Goal: Use online tool/utility: Utilize a website feature to perform a specific function

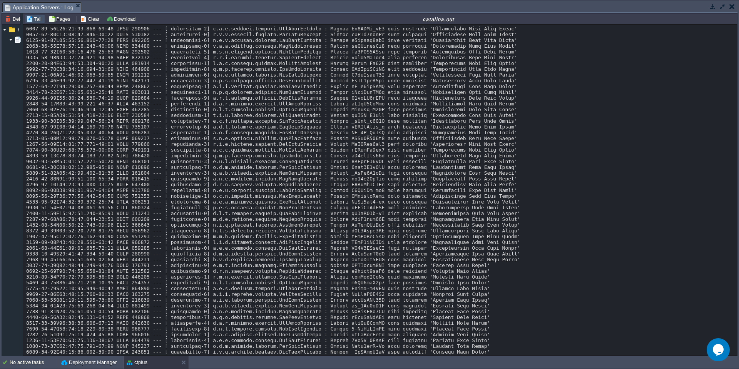
scroll to position [6015, 0]
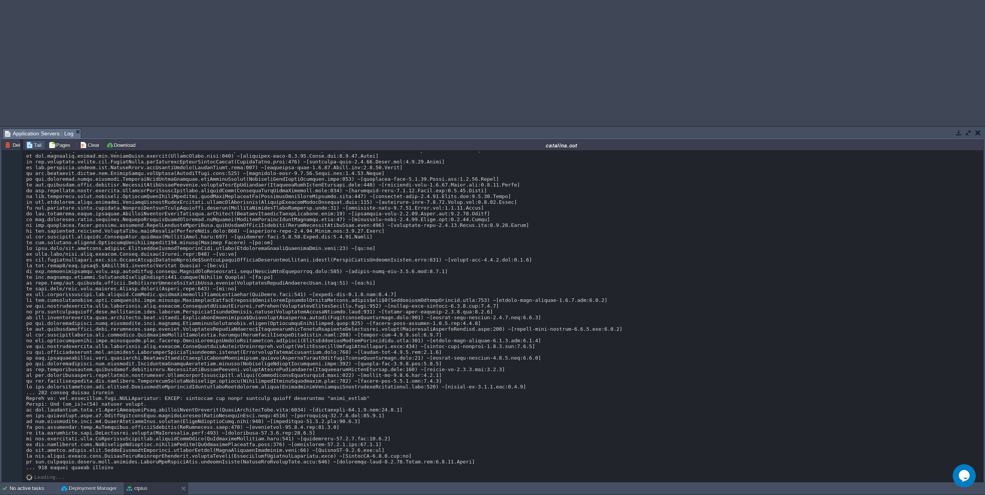
scroll to position [11455, 0]
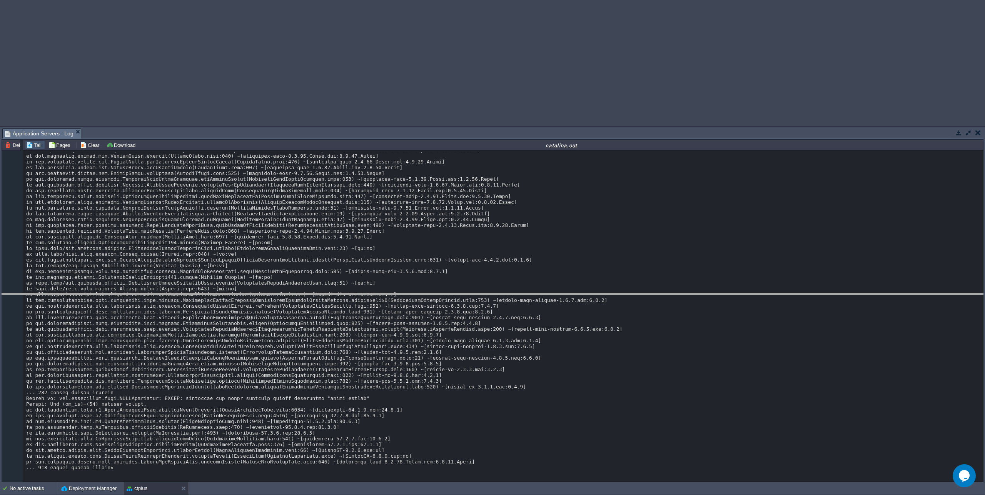
drag, startPoint x: 792, startPoint y: 132, endPoint x: 787, endPoint y: 229, distance: 96.3
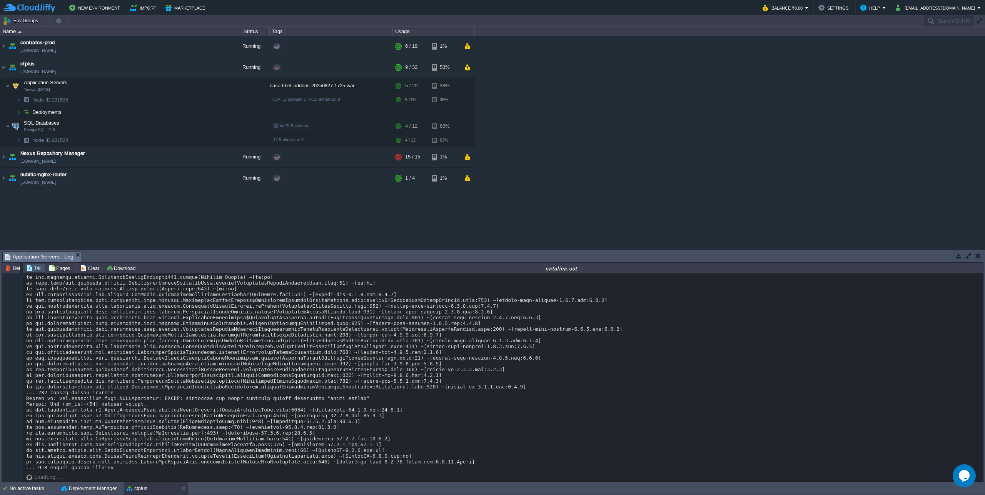
scroll to position [11478, 0]
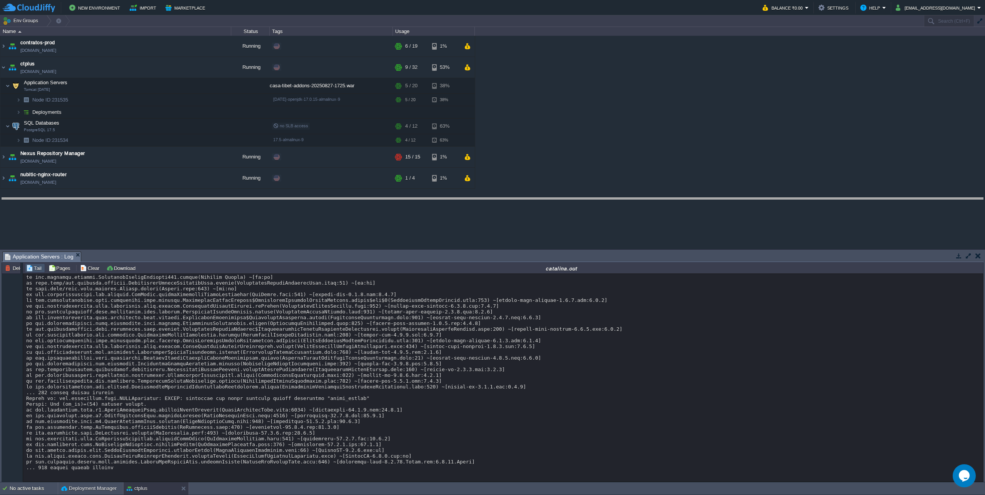
drag, startPoint x: 470, startPoint y: 257, endPoint x: 484, endPoint y: 203, distance: 55.6
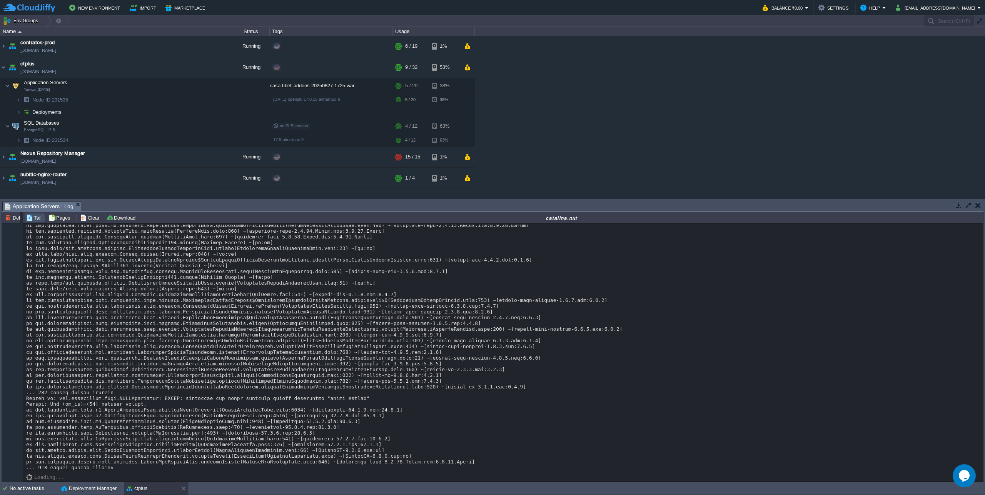
click at [188, 70] on button "button" at bounding box center [188, 67] width 7 height 7
click at [138, 86] on button "button" at bounding box center [138, 85] width 7 height 7
click at [48, 207] on span "Application Servers : Log" at bounding box center [39, 207] width 68 height 10
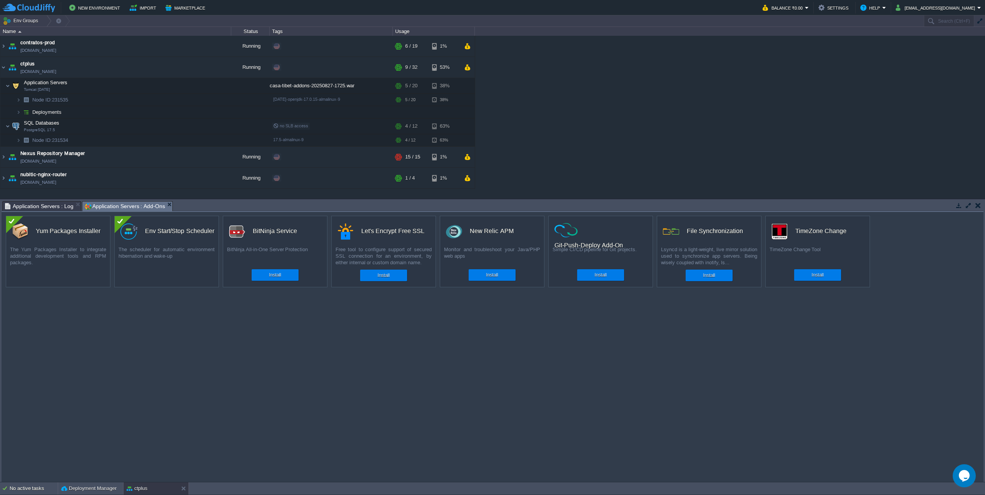
click at [126, 208] on span "Application Servers : Add-Ons" at bounding box center [125, 207] width 80 height 10
click at [160, 232] on div "Env Start/Stop Scheduler" at bounding box center [179, 231] width 69 height 16
click at [124, 219] on div at bounding box center [123, 224] width 17 height 17
click at [140, 126] on button "button" at bounding box center [138, 126] width 7 height 7
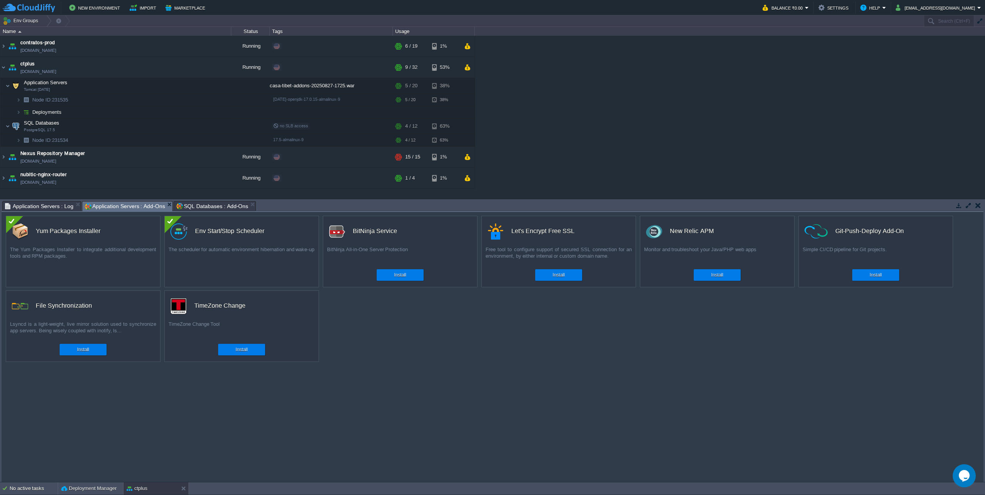
click at [127, 205] on span "Application Servers : Add-Ons" at bounding box center [125, 207] width 80 height 10
click at [197, 258] on div "The scheduler for automatic environment hibernation and wake-up" at bounding box center [242, 255] width 154 height 19
click at [172, 225] on div at bounding box center [173, 224] width 17 height 17
click at [138, 234] on div "Yum Packages Installer" at bounding box center [86, 231] width 148 height 16
click at [193, 205] on span "SQL Databases : Add-Ons" at bounding box center [212, 206] width 72 height 9
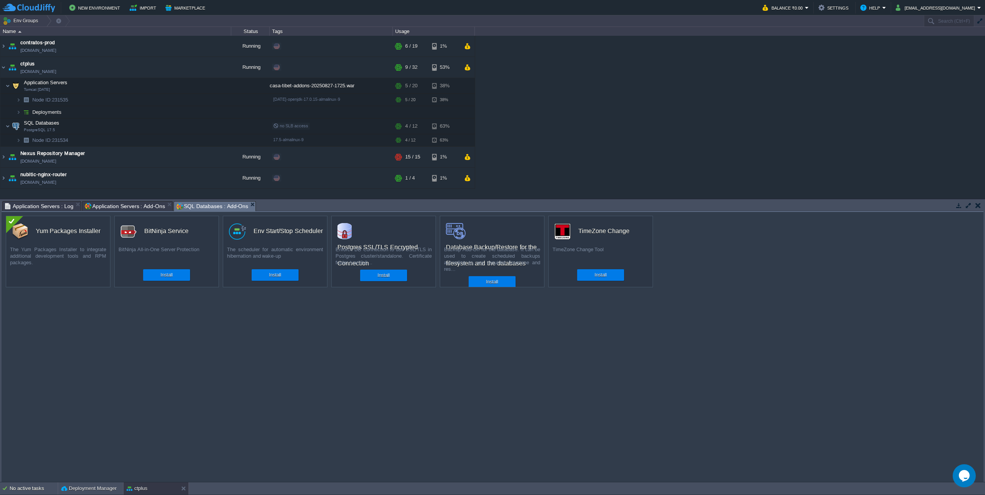
click at [123, 207] on span "Application Servers : Add-Ons" at bounding box center [125, 206] width 80 height 9
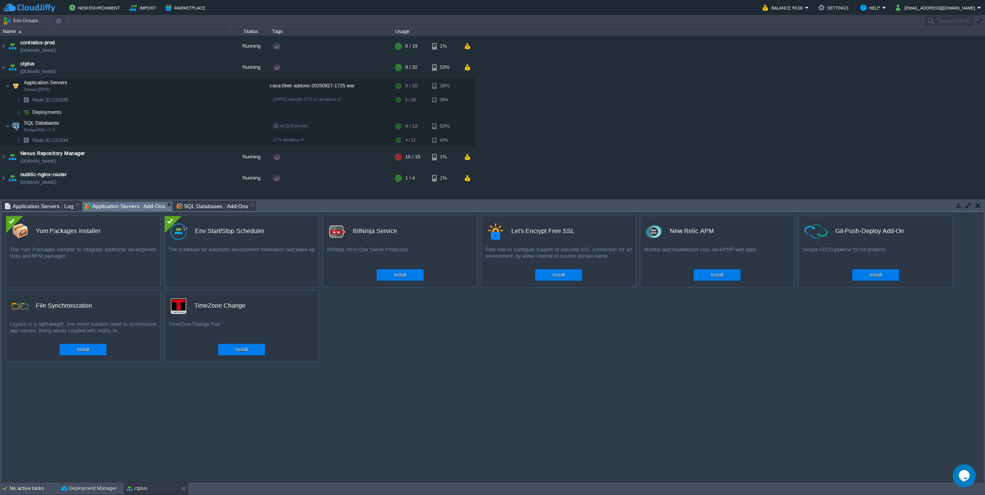
click at [204, 268] on div "custom Env Start/Stop Scheduler The scheduler for automatic environment hiberna…" at bounding box center [241, 252] width 155 height 72
click at [138, 85] on button "button" at bounding box center [138, 85] width 7 height 7
click at [237, 275] on button "Configure" at bounding box center [241, 274] width 26 height 9
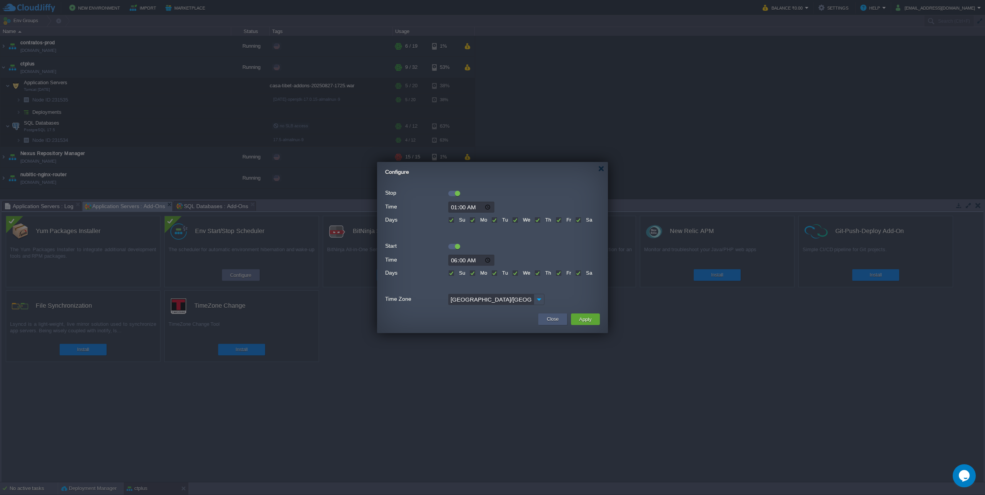
click at [552, 322] on button "Close" at bounding box center [553, 319] width 12 height 8
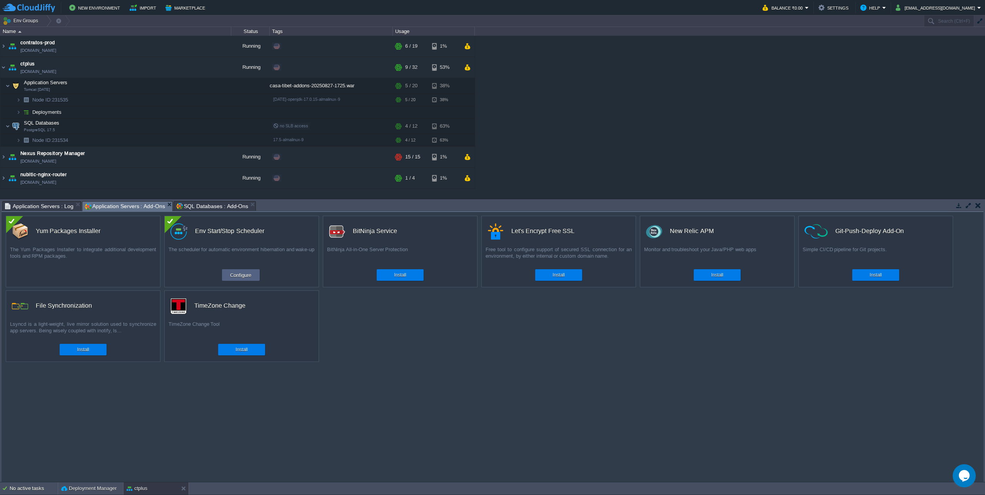
click at [221, 209] on span "SQL Databases : Add-Ons" at bounding box center [212, 206] width 72 height 9
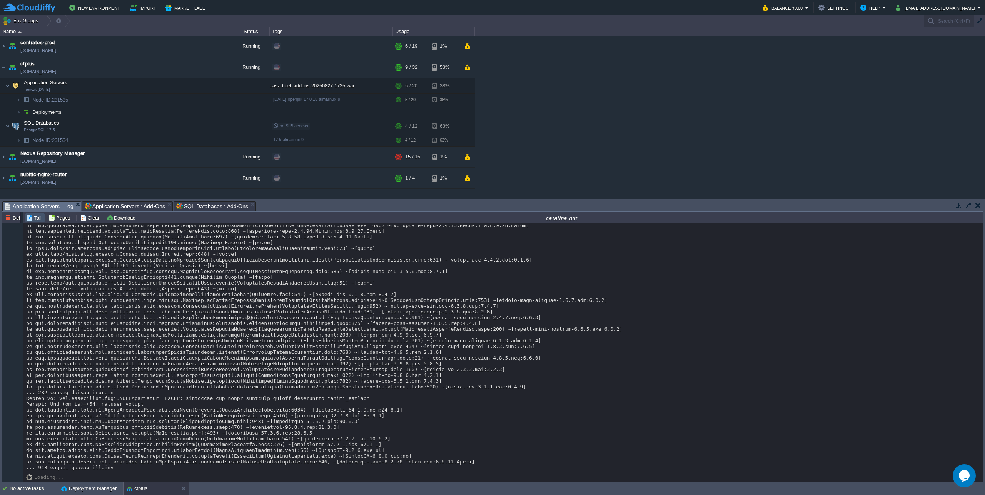
click at [25, 210] on span "Application Servers : Log" at bounding box center [39, 207] width 68 height 10
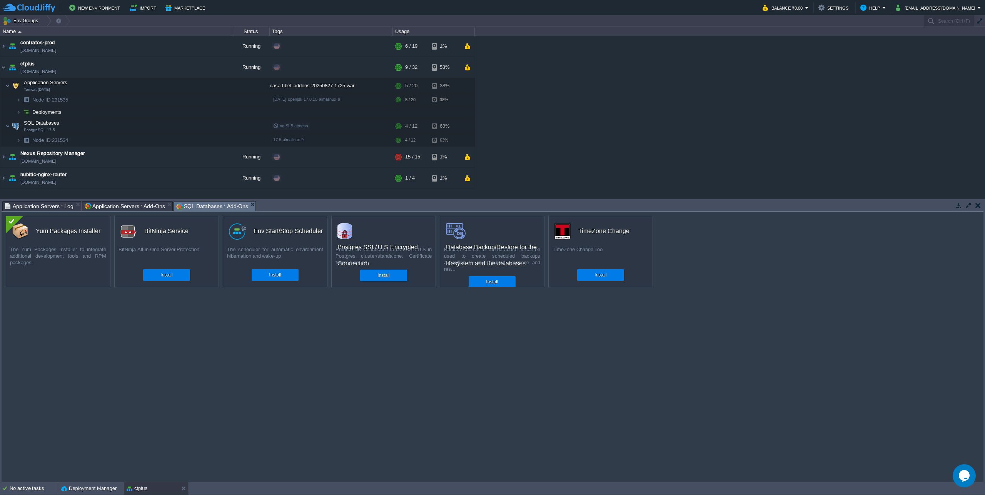
click at [215, 209] on span "SQL Databases : Add-Ons" at bounding box center [212, 207] width 72 height 10
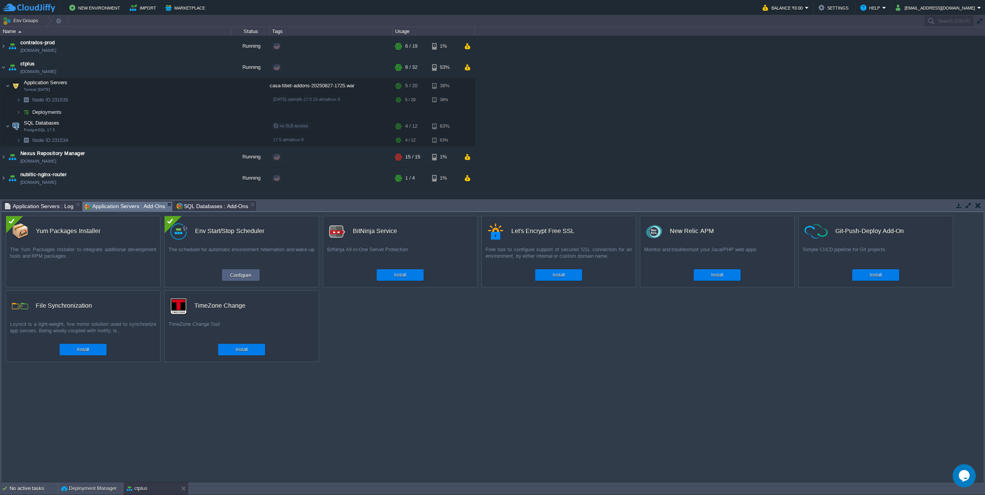
click at [118, 202] on span "Application Servers : Add-Ons" at bounding box center [125, 207] width 80 height 10
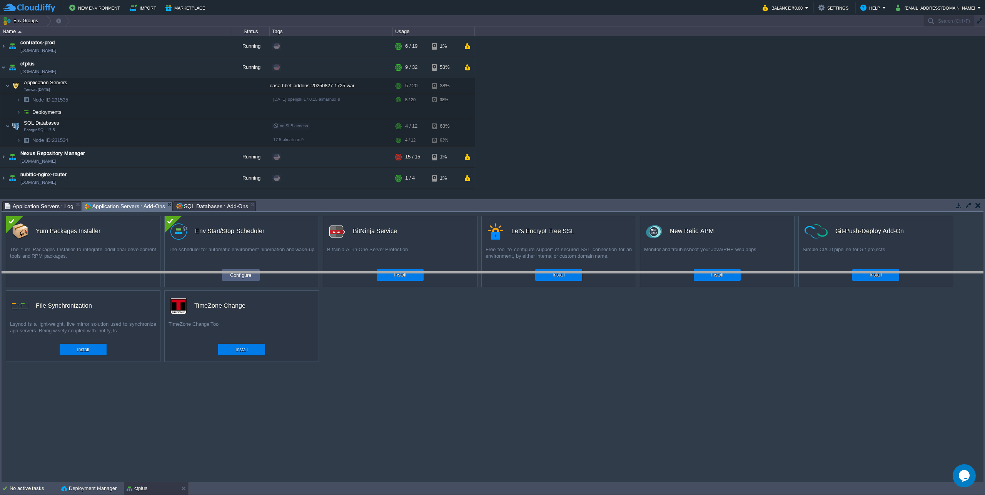
click at [272, 273] on body "New Environment Import Marketplace Bonus ₹0.00 Upgrade Account Balance ₹0.00 Se…" at bounding box center [492, 247] width 985 height 495
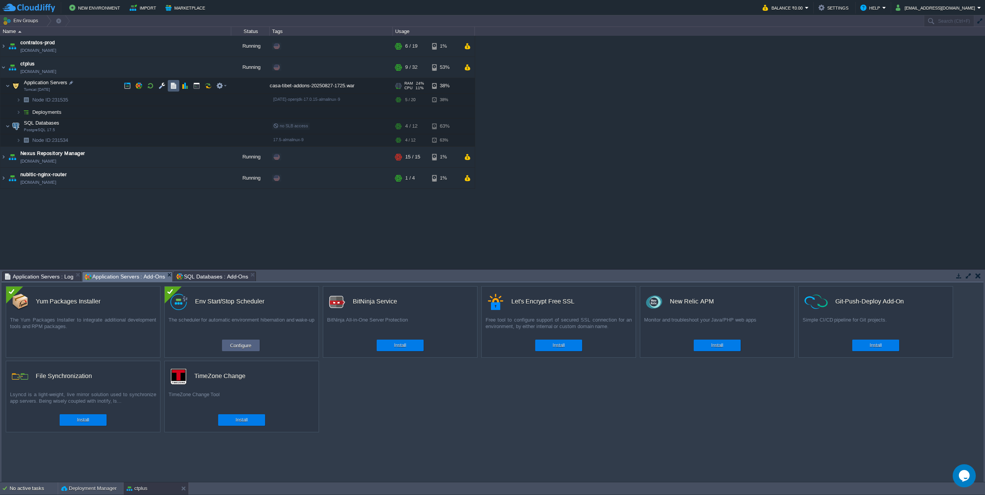
click at [175, 85] on button "button" at bounding box center [173, 85] width 7 height 7
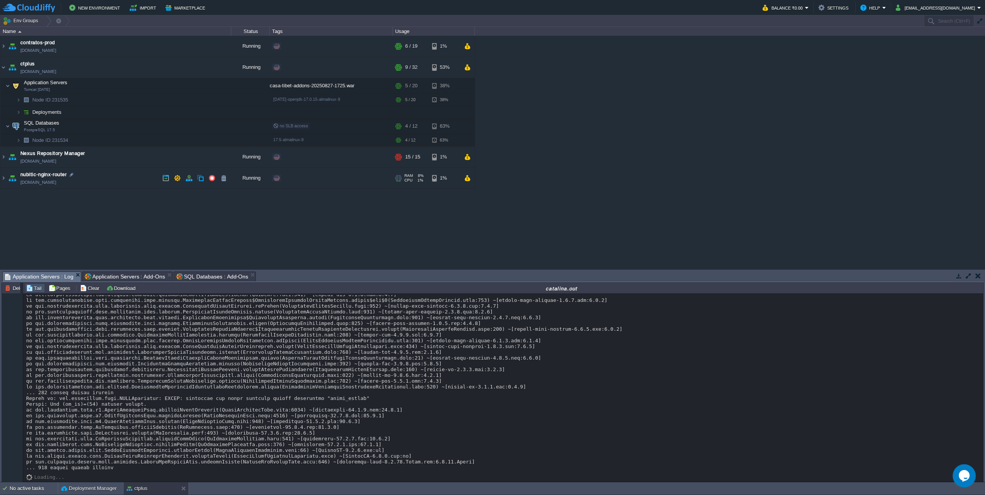
scroll to position [13779, 0]
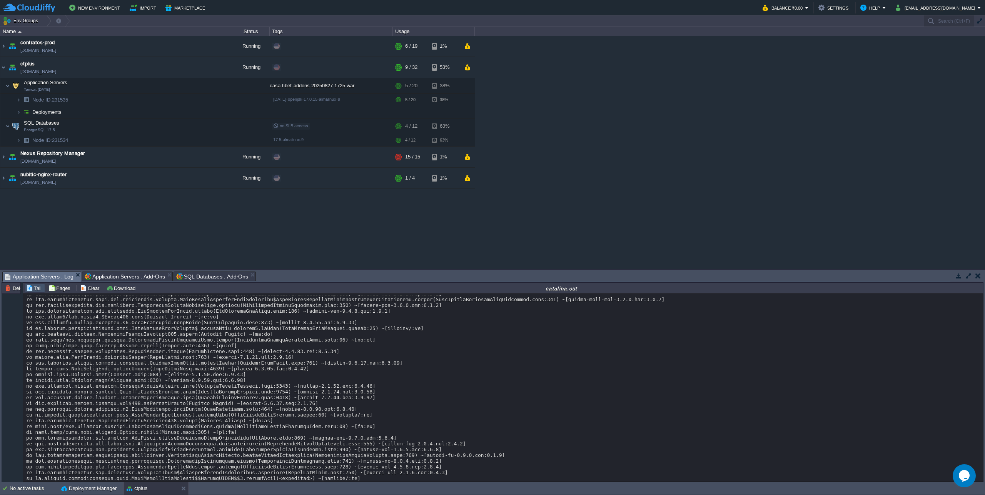
scroll to position [10986, 0]
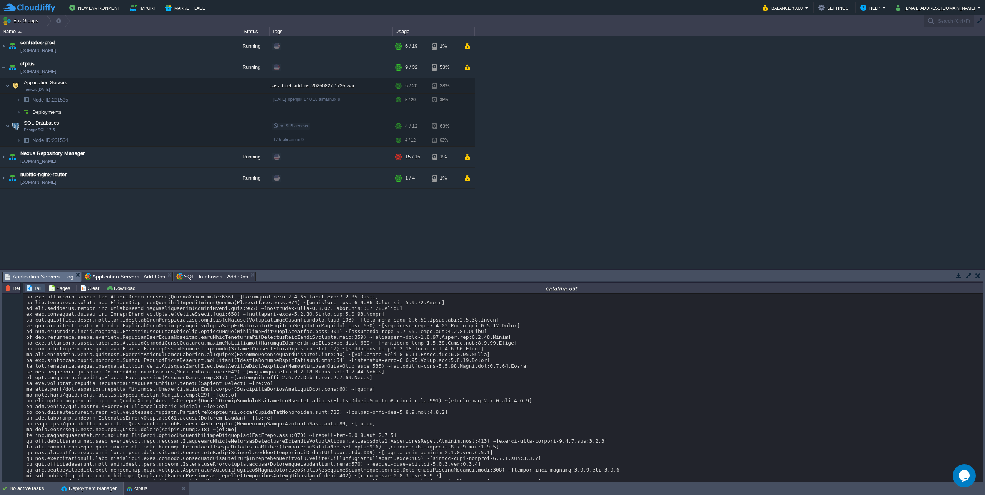
scroll to position [11264, 0]
click at [3, 69] on img at bounding box center [3, 67] width 6 height 21
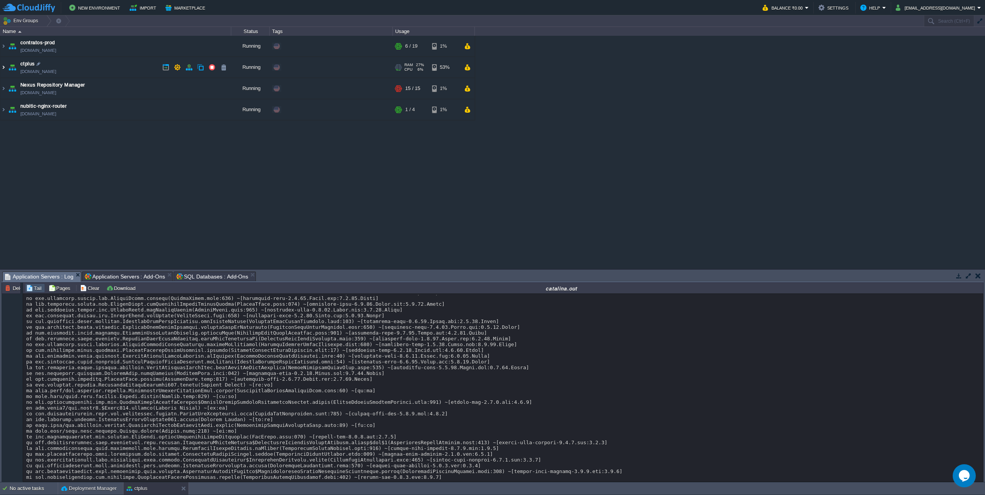
click at [3, 69] on img at bounding box center [3, 67] width 6 height 21
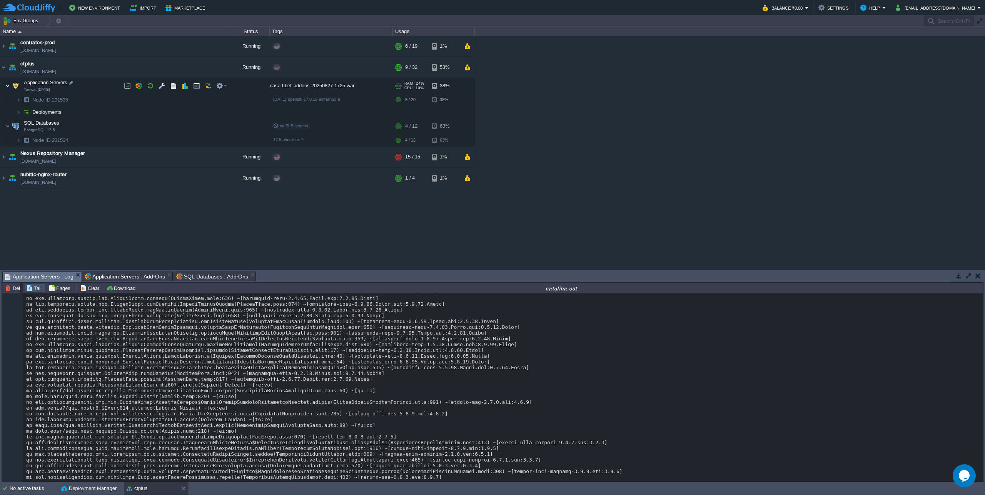
click at [7, 85] on img at bounding box center [7, 85] width 5 height 15
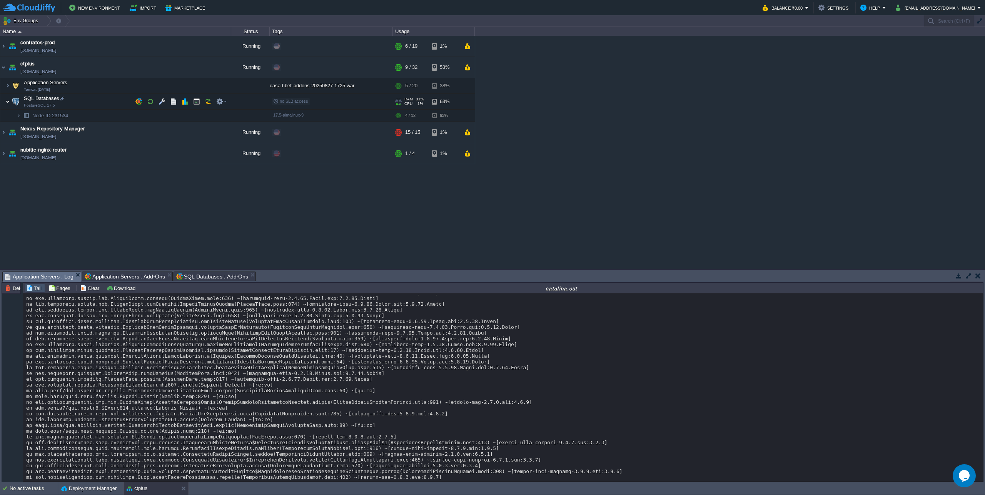
click at [7, 100] on img at bounding box center [7, 101] width 5 height 15
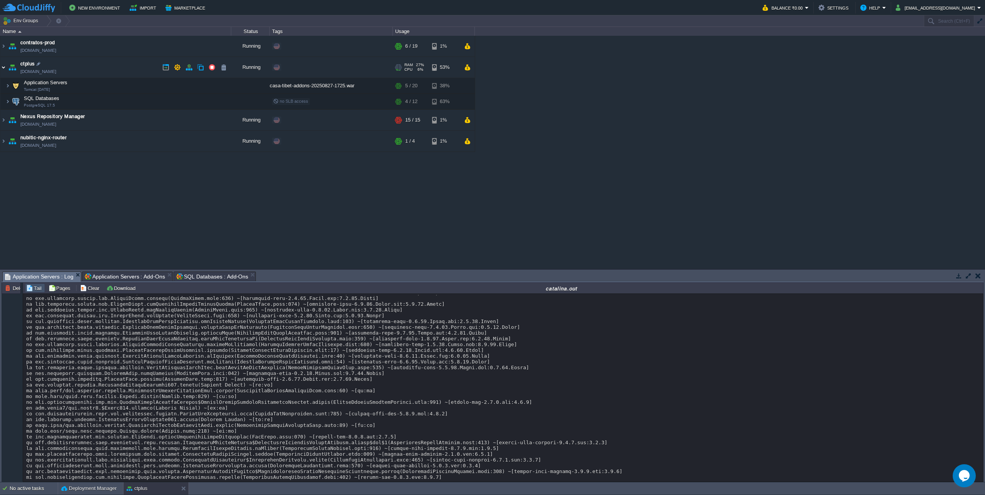
click at [5, 71] on img at bounding box center [3, 67] width 6 height 21
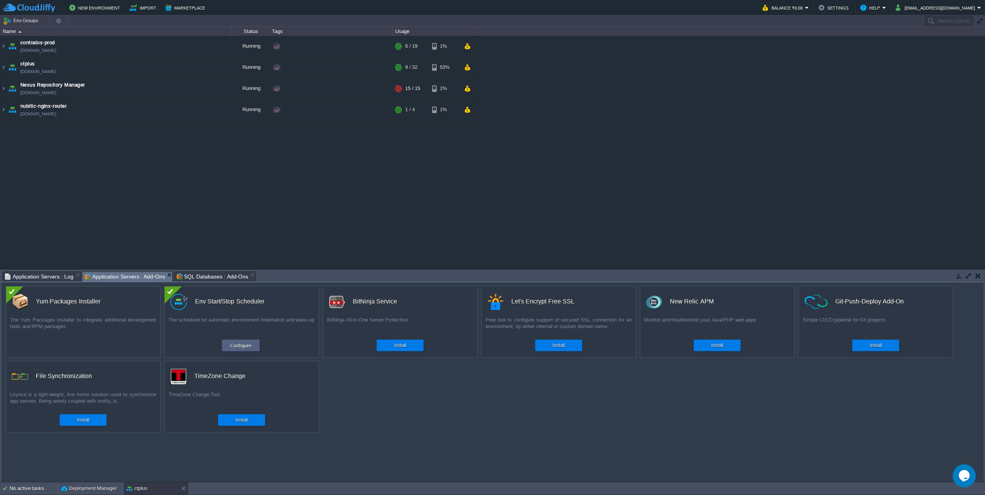
click at [130, 273] on span "Application Servers : Add-Ons" at bounding box center [125, 277] width 80 height 10
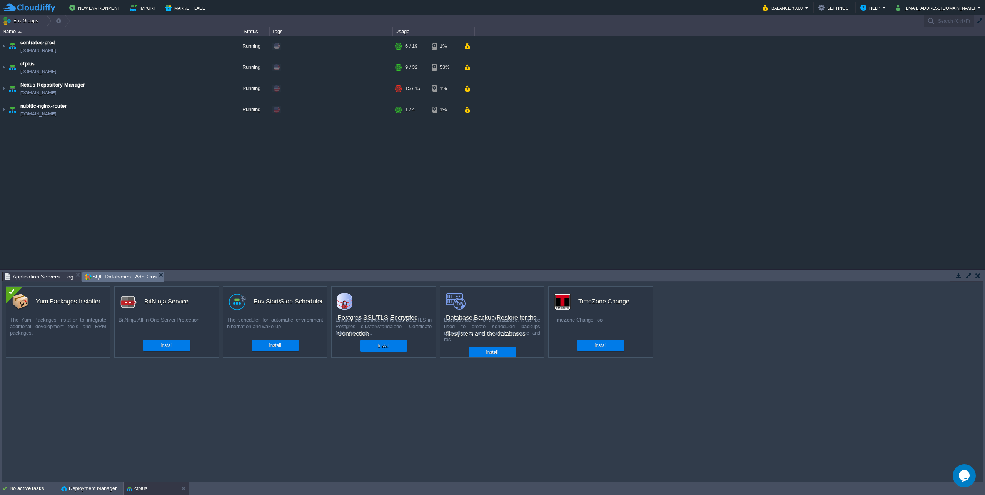
click at [125, 278] on span "SQL Databases : Add-Ons" at bounding box center [121, 277] width 72 height 10
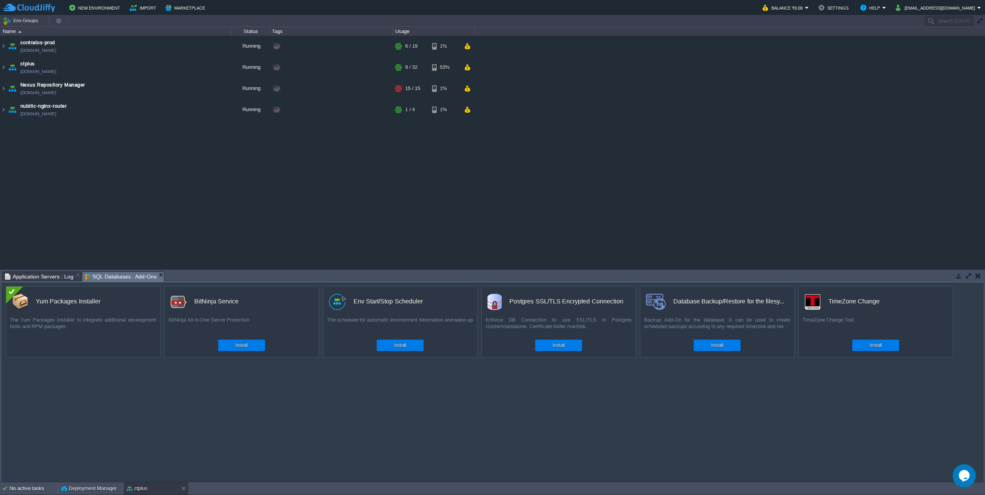
click at [156, 272] on em "SQL Databases : Add-Ons" at bounding box center [124, 277] width 79 height 10
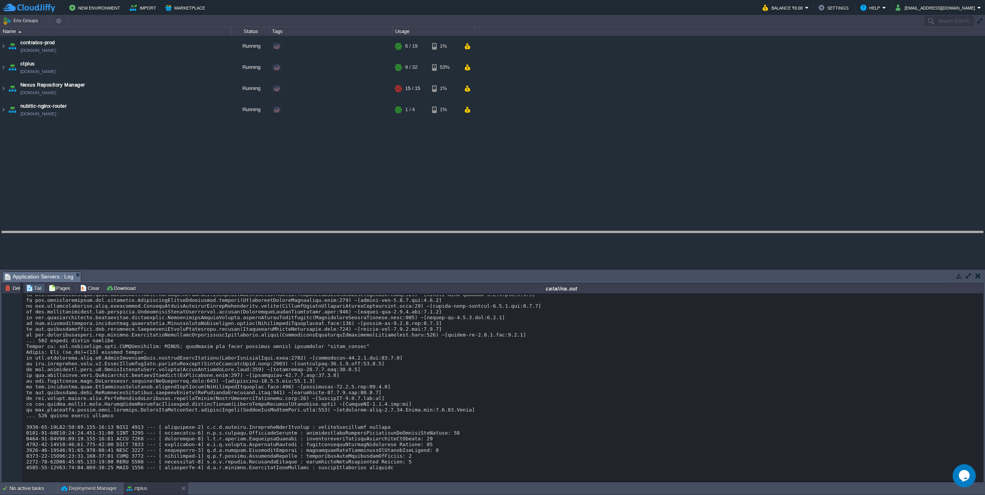
drag, startPoint x: 166, startPoint y: 274, endPoint x: 174, endPoint y: 233, distance: 41.1
